Goal: Information Seeking & Learning: Learn about a topic

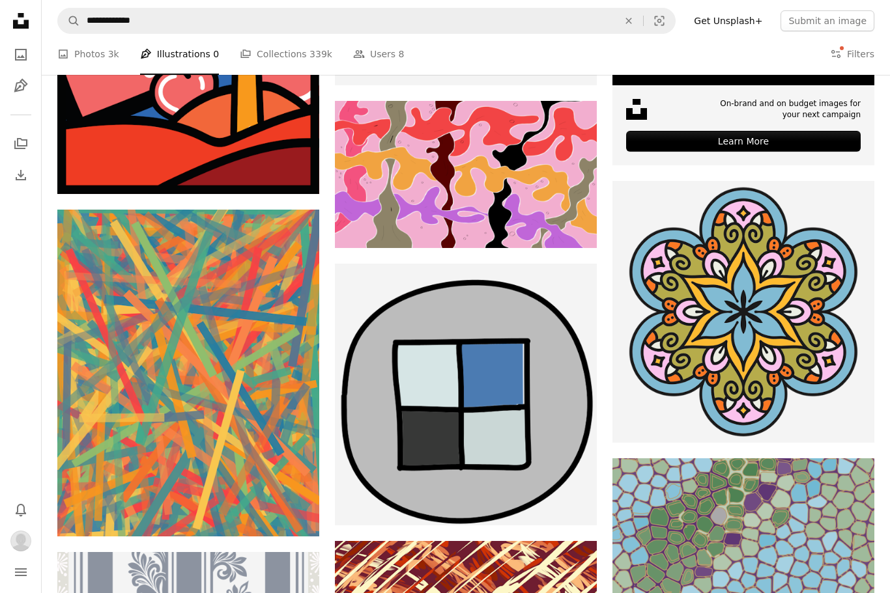
scroll to position [501, 0]
click at [92, 64] on link "A photo Photos 3k" at bounding box center [88, 55] width 62 height 42
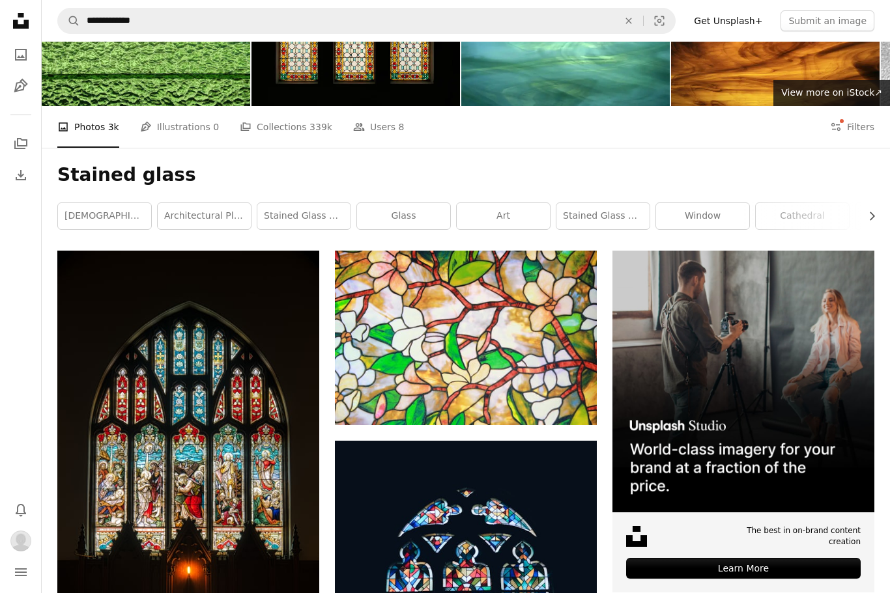
scroll to position [74, 0]
click at [847, 117] on button "Filters Filters" at bounding box center [852, 127] width 44 height 42
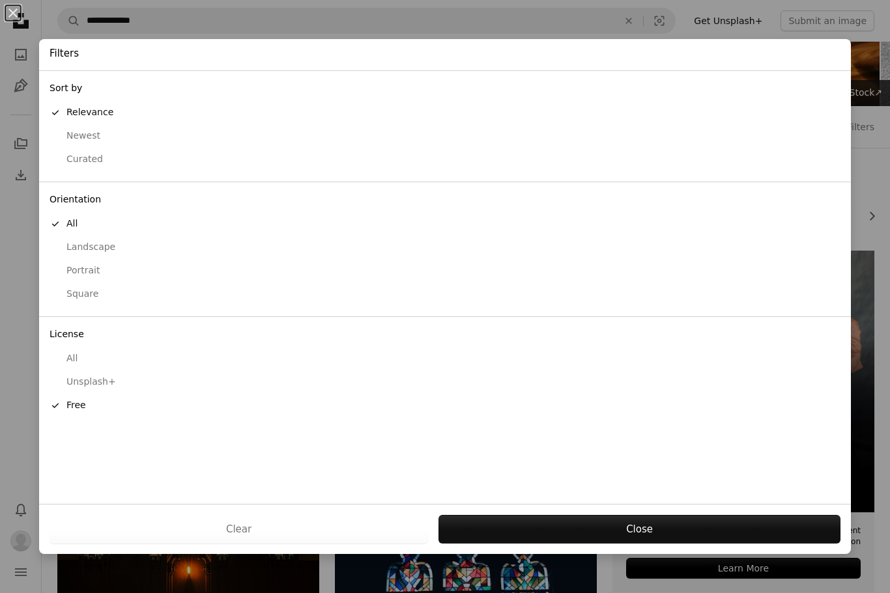
click at [869, 174] on div "An X shape Filters Sort by A checkmark Relevance Newest Curated Orientation A c…" at bounding box center [445, 296] width 890 height 593
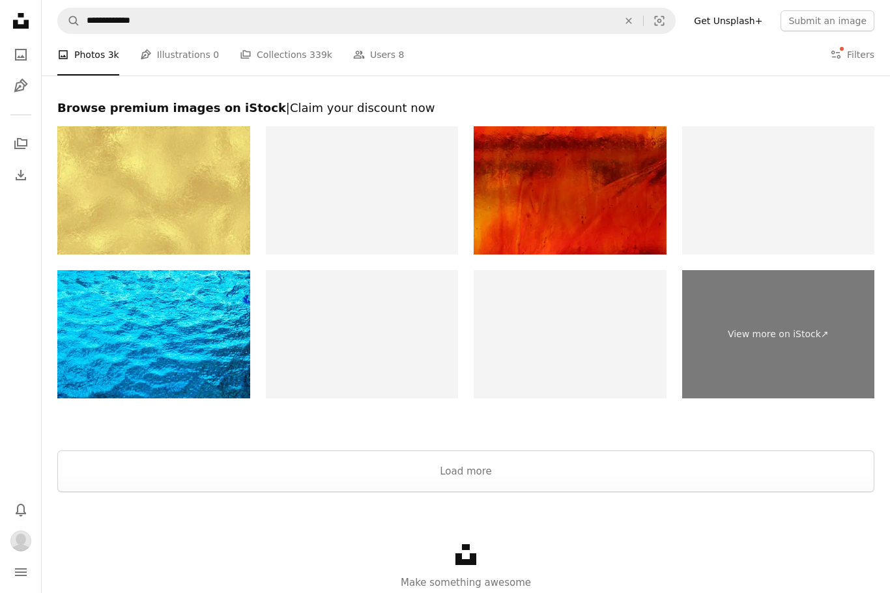
scroll to position [2436, 0]
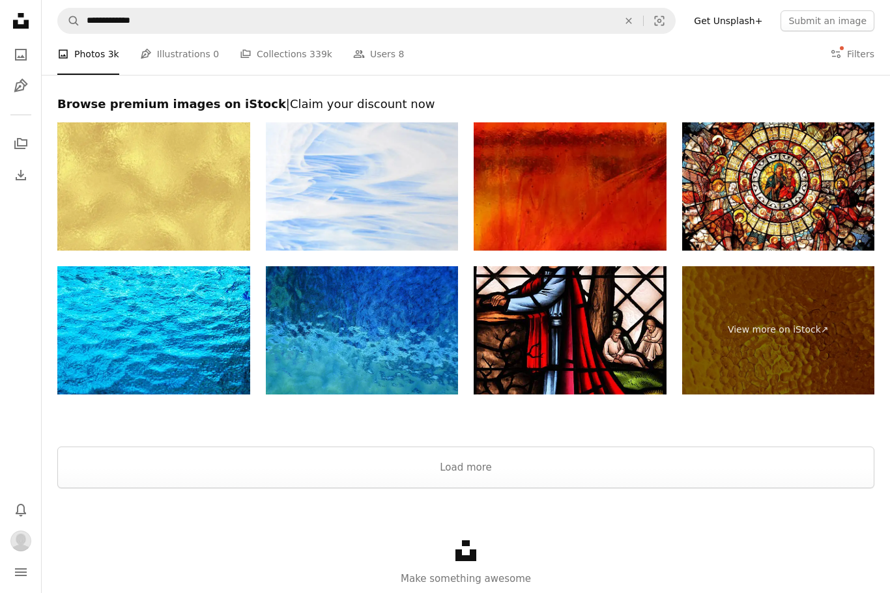
click at [462, 473] on button "Load more" at bounding box center [465, 468] width 817 height 42
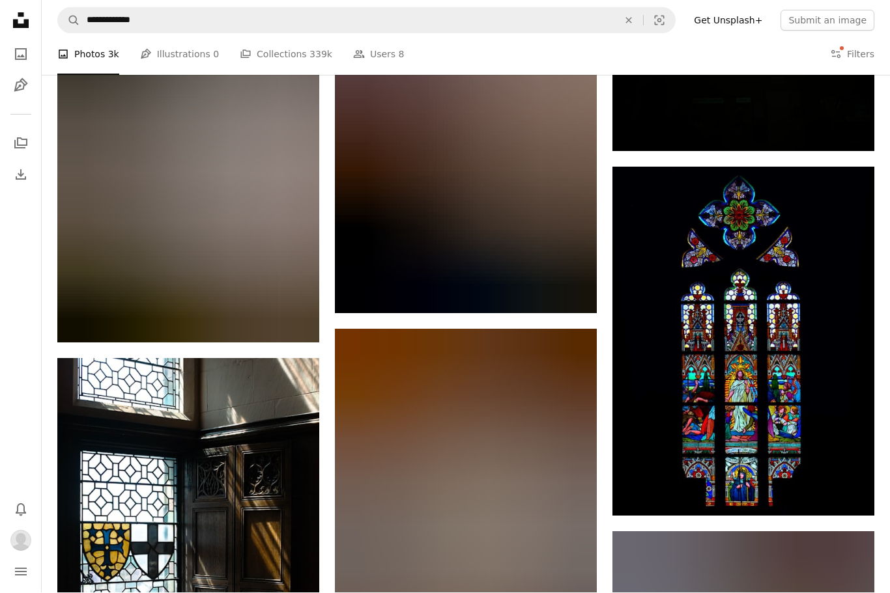
scroll to position [20910, 0]
